Goal: Task Accomplishment & Management: Use online tool/utility

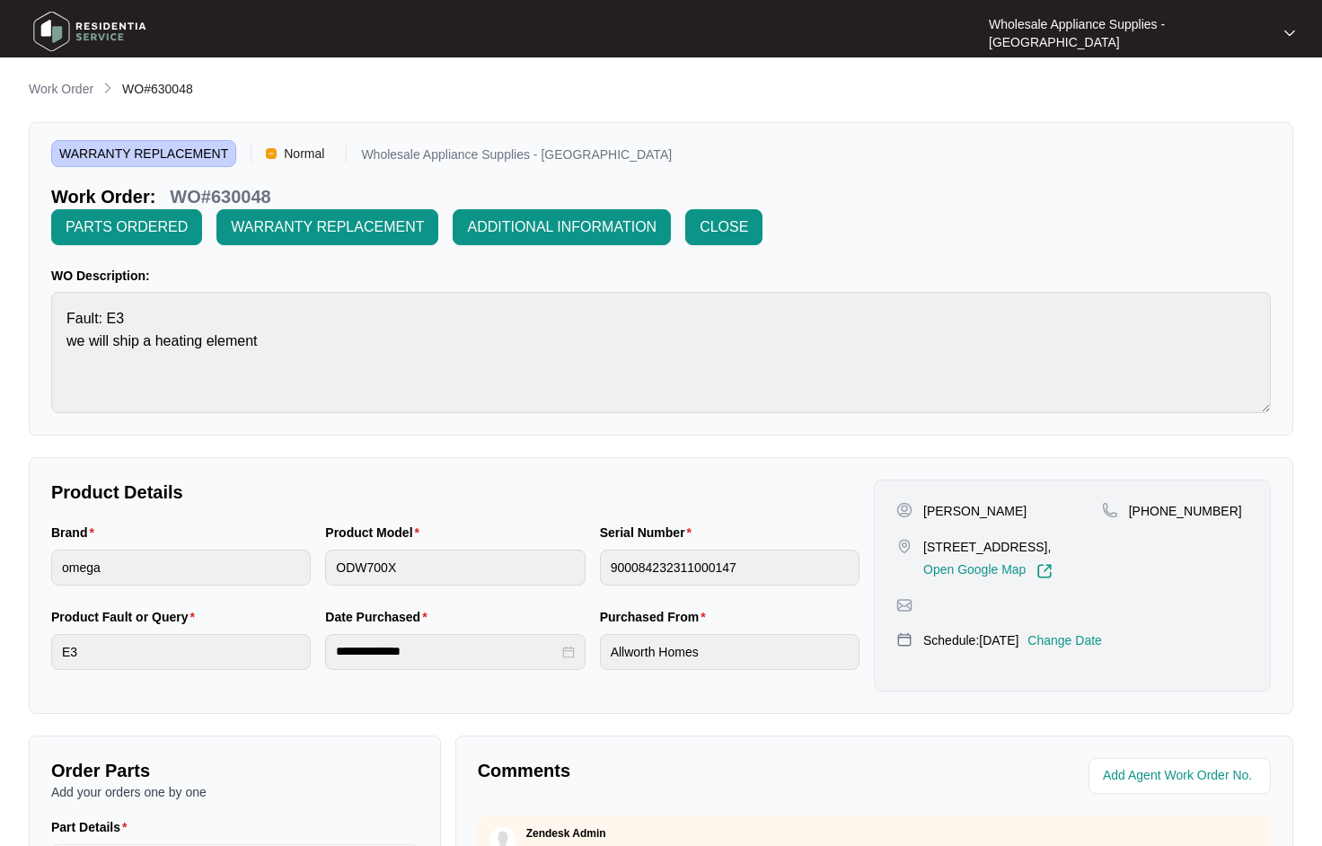
click at [1208, 183] on div "WARRANTY REPLACEMENT Normal Wholesale Appliance Supplies - [GEOGRAPHIC_DATA] Wo…" at bounding box center [660, 195] width 1219 height 101
click at [65, 89] on p "Work Order" at bounding box center [61, 89] width 65 height 18
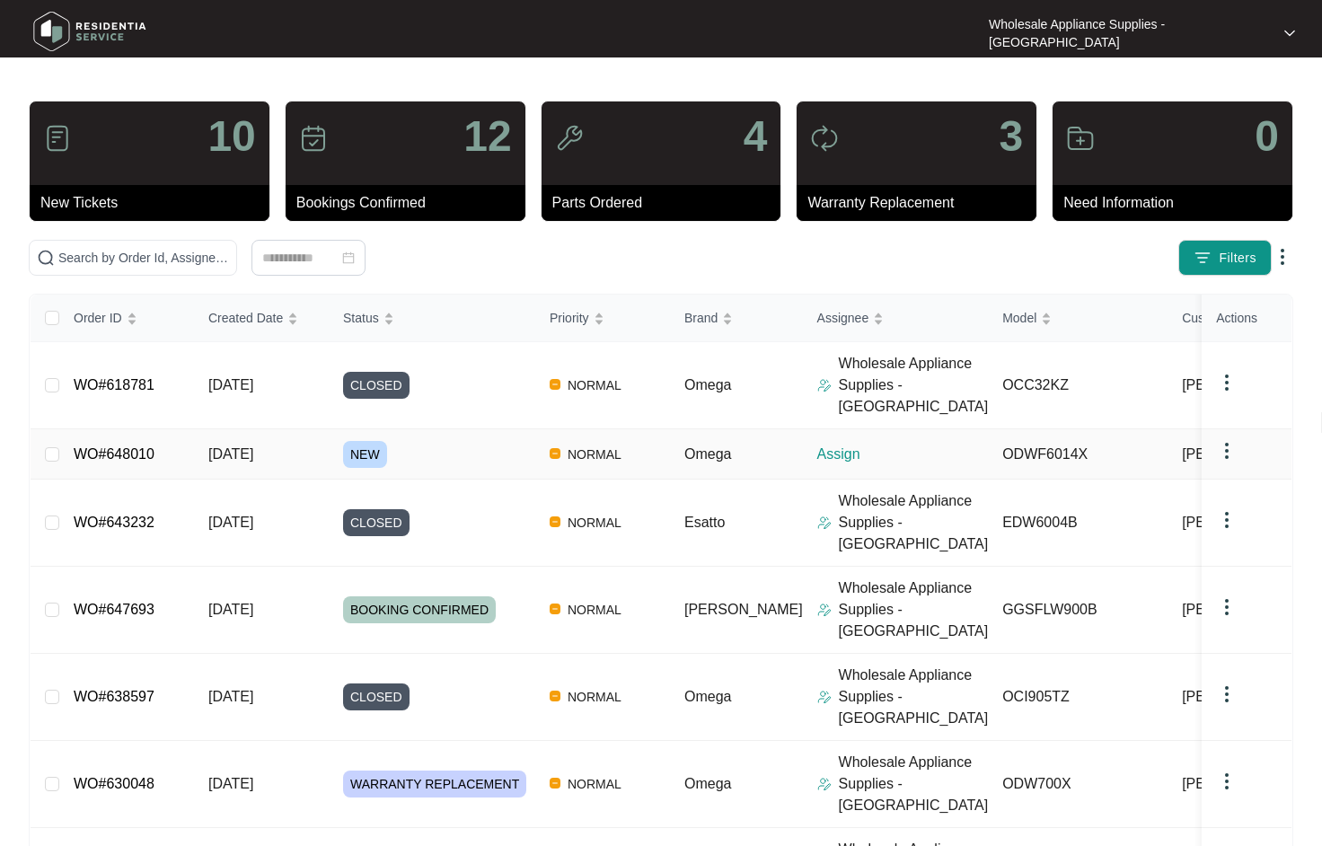
click at [594, 444] on span "NORMAL" at bounding box center [594, 455] width 68 height 22
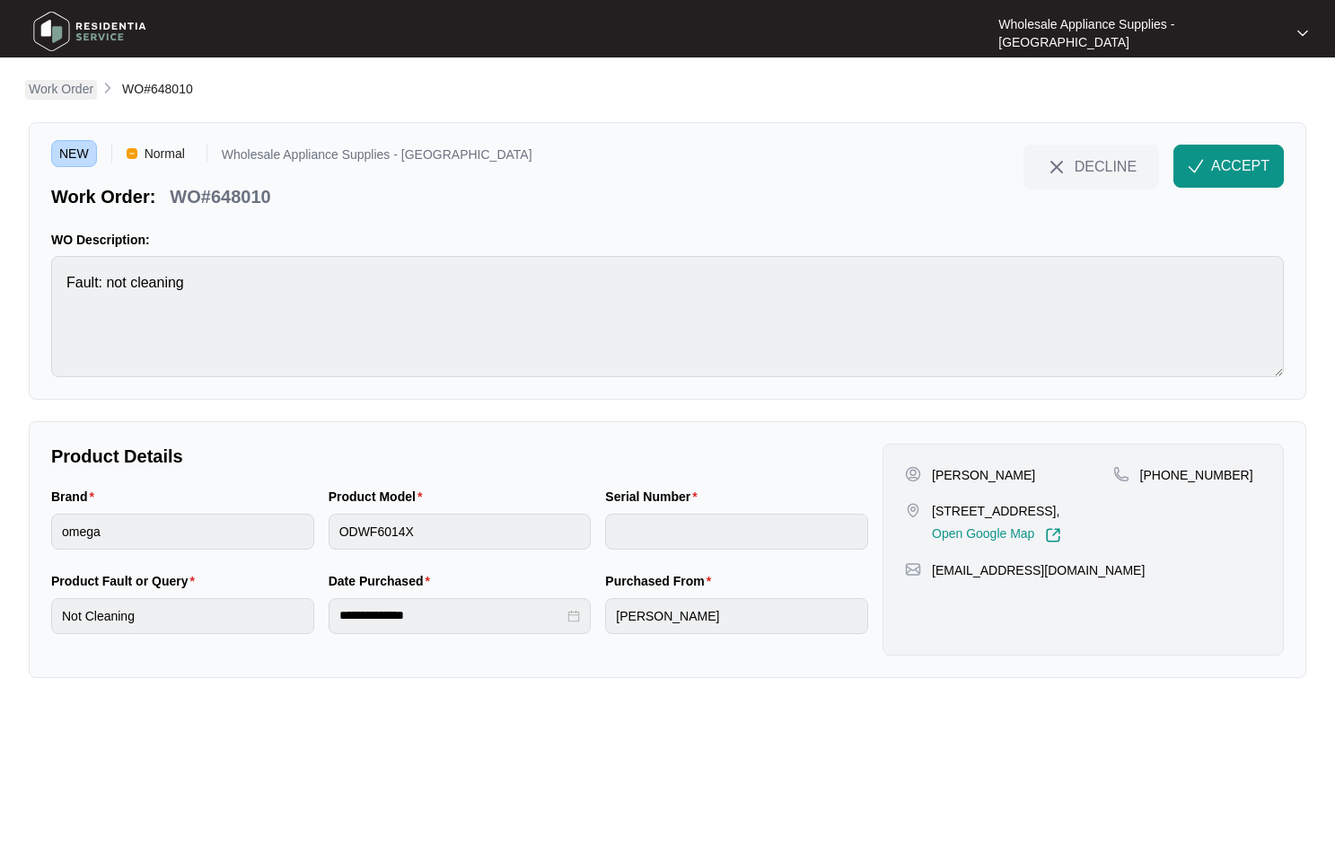
click at [80, 88] on p "Work Order" at bounding box center [61, 89] width 65 height 18
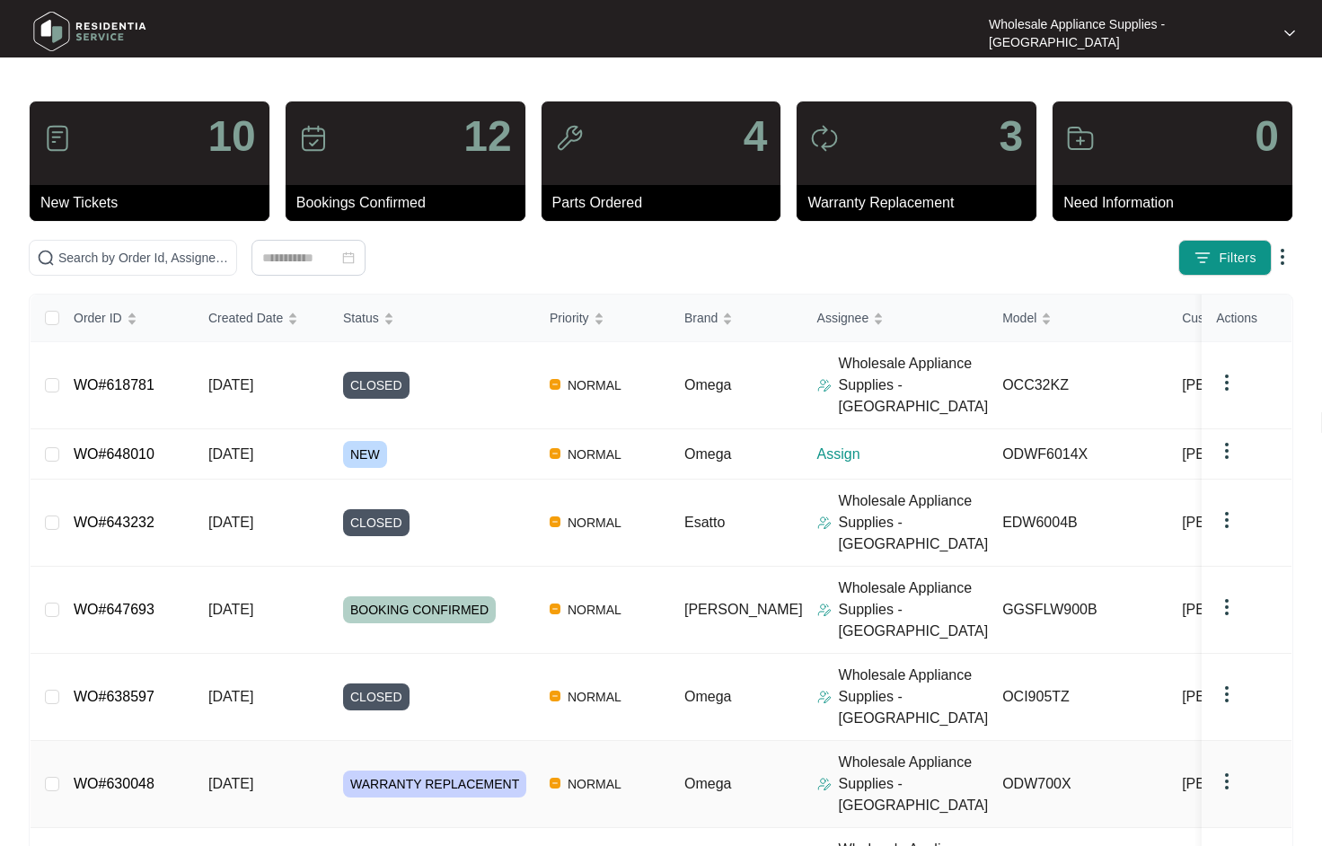
click at [579, 773] on span "NORMAL" at bounding box center [594, 784] width 68 height 22
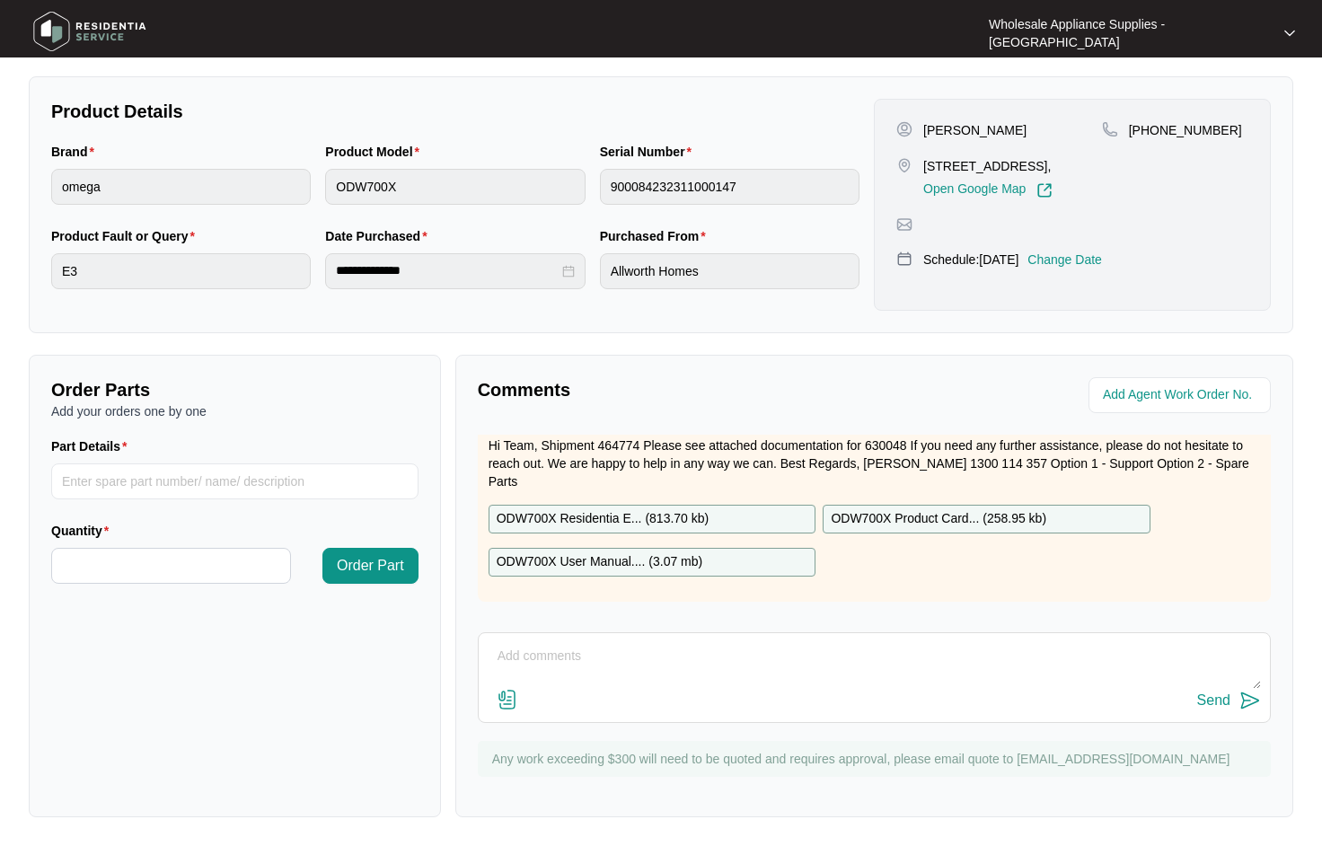
scroll to position [90, 0]
